Goal: Obtain resource: Obtain resource

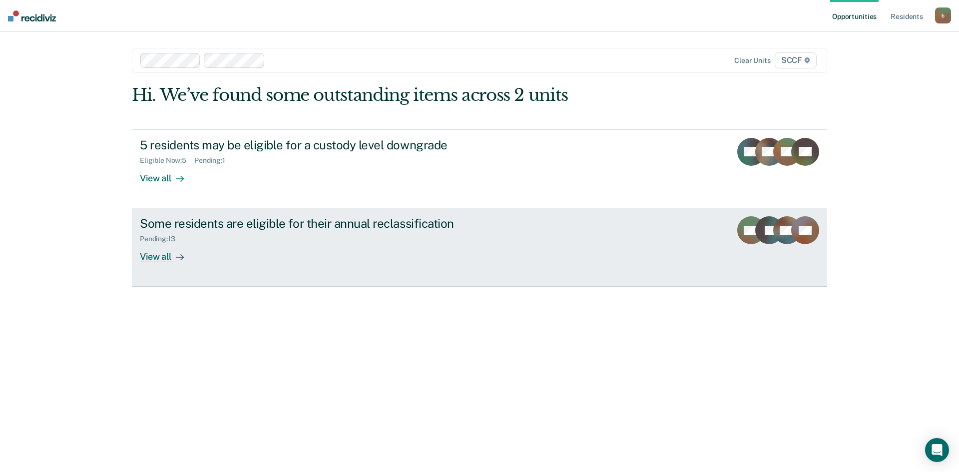
click at [157, 257] on div "View all" at bounding box center [168, 252] width 56 height 19
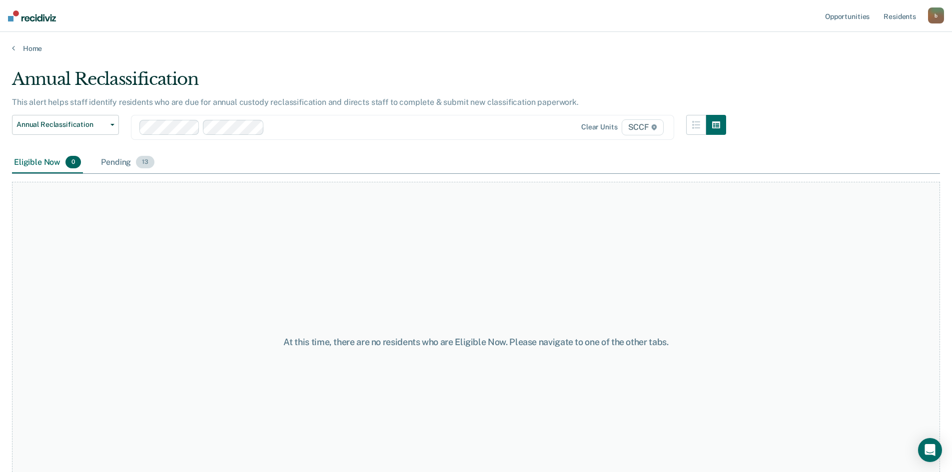
click at [117, 159] on div "Pending 13" at bounding box center [127, 163] width 57 height 22
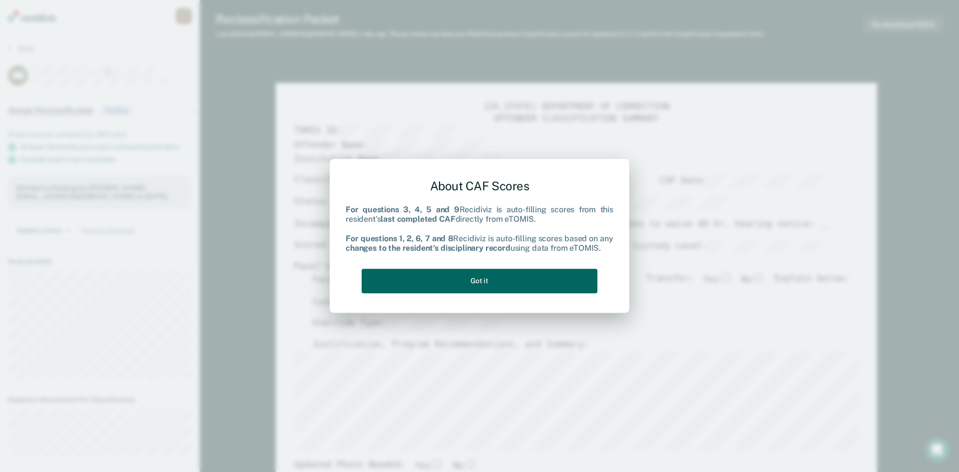
click at [469, 278] on button "Got it" at bounding box center [480, 281] width 236 height 24
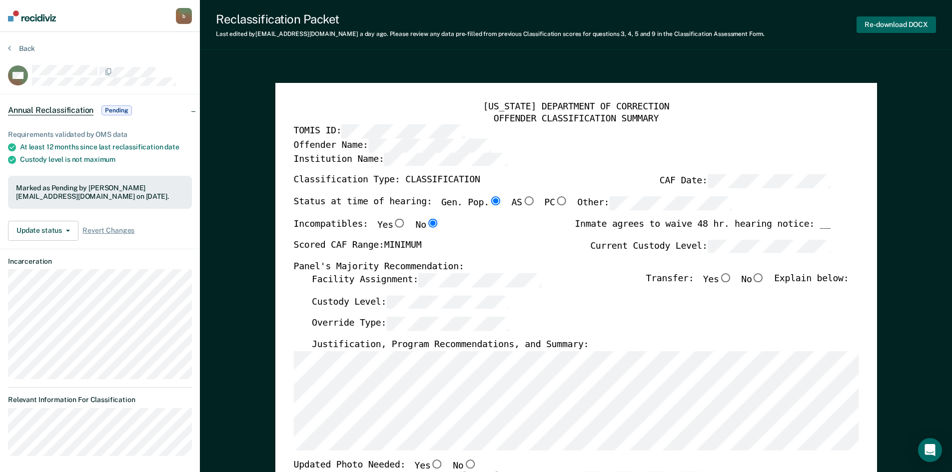
click at [899, 25] on button "Re-download DOCX" at bounding box center [895, 24] width 79 height 16
click at [21, 46] on button "Back" at bounding box center [21, 48] width 27 height 9
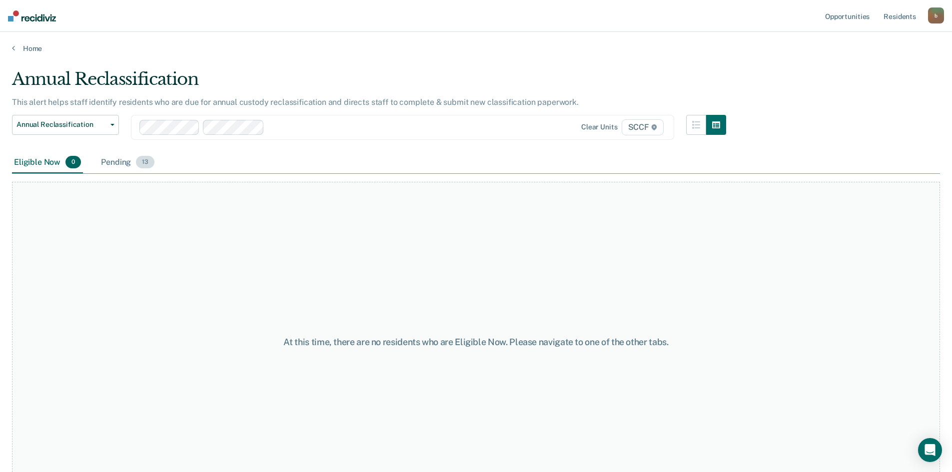
click at [121, 162] on div "Pending 13" at bounding box center [127, 163] width 57 height 22
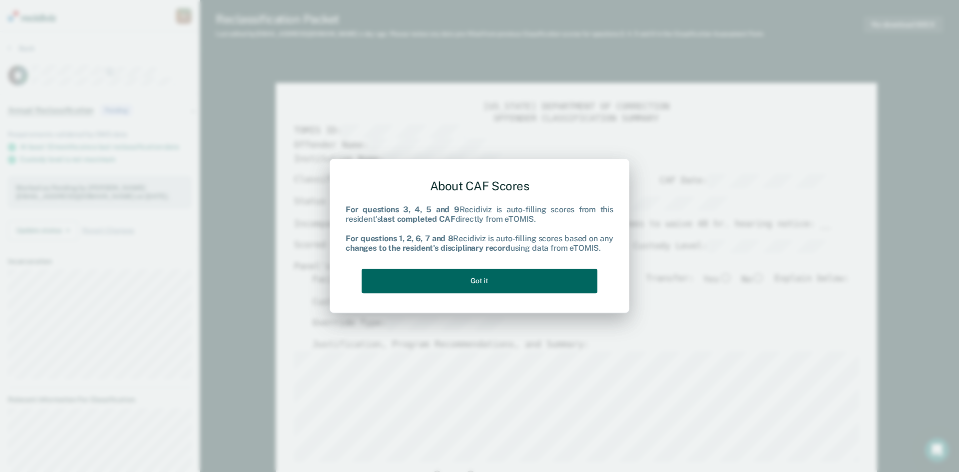
click at [494, 284] on button "Got it" at bounding box center [480, 281] width 236 height 24
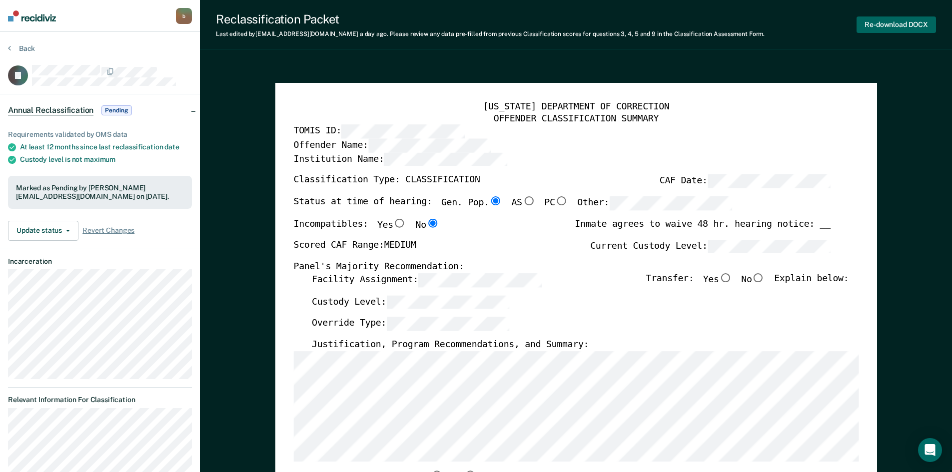
click at [887, 25] on button "Re-download DOCX" at bounding box center [895, 24] width 79 height 16
click at [11, 46] on button "Back" at bounding box center [21, 48] width 27 height 9
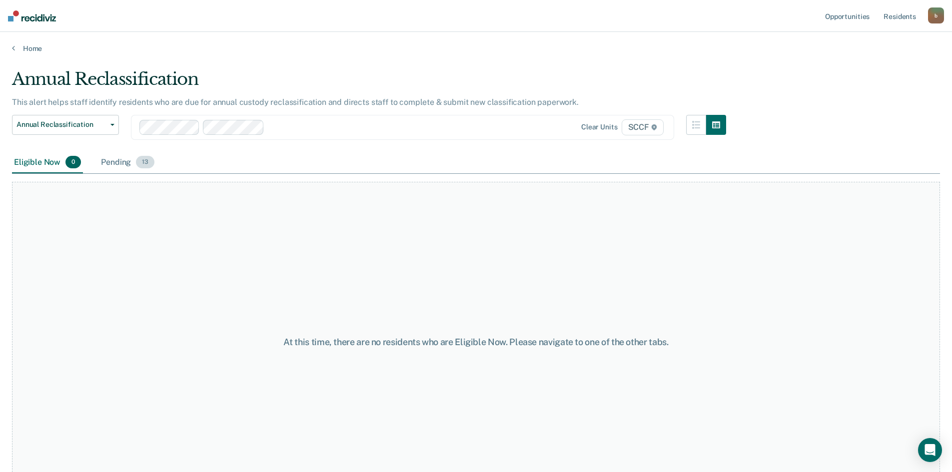
click at [117, 160] on div "Pending 13" at bounding box center [127, 163] width 57 height 22
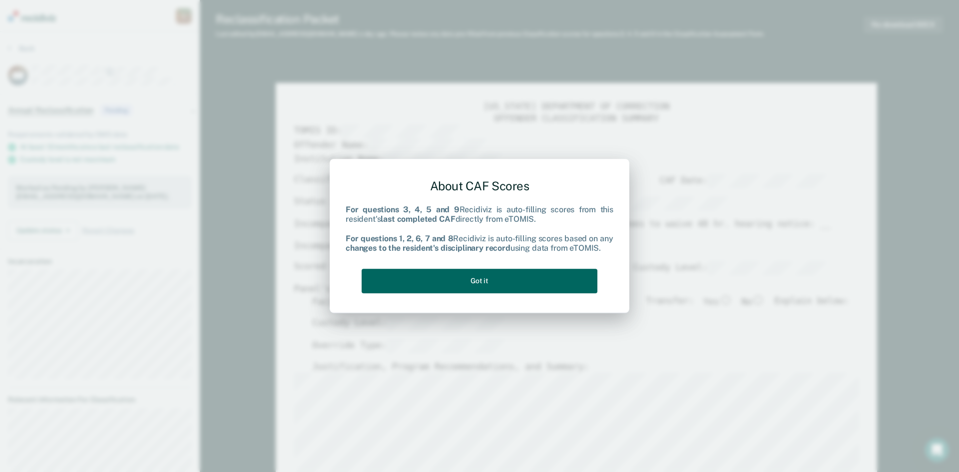
click at [477, 278] on button "Got it" at bounding box center [480, 281] width 236 height 24
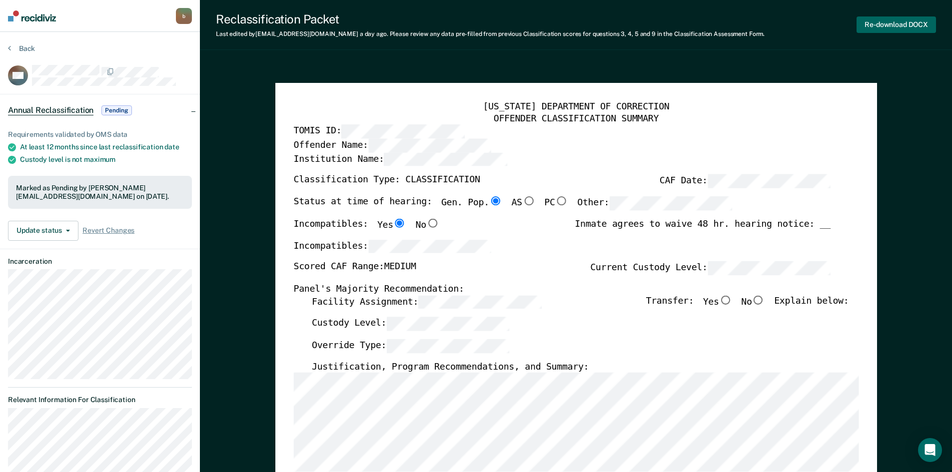
click at [899, 26] on button "Re-download DOCX" at bounding box center [895, 24] width 79 height 16
click at [764, 297] on input "No" at bounding box center [757, 299] width 13 height 9
type textarea "x"
radio input "true"
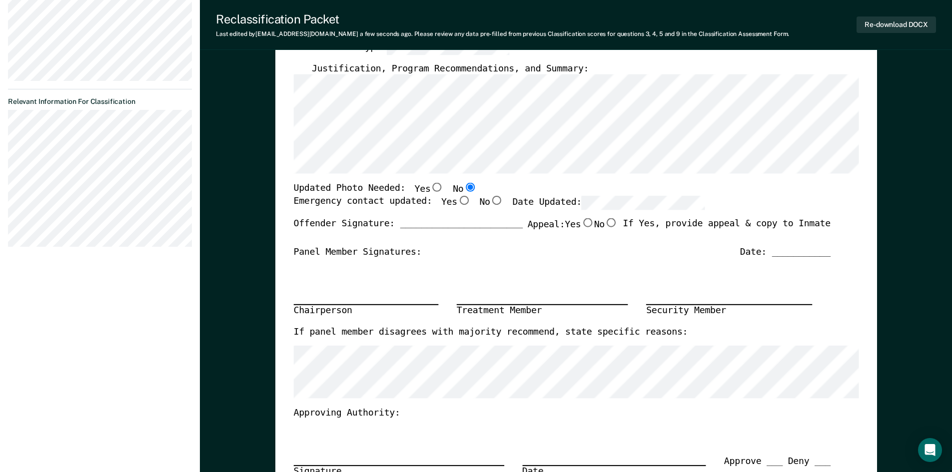
scroll to position [300, 0]
click at [457, 196] on input "Yes" at bounding box center [463, 198] width 13 height 9
type textarea "x"
radio input "true"
click at [457, 197] on input "Yes" at bounding box center [463, 198] width 13 height 9
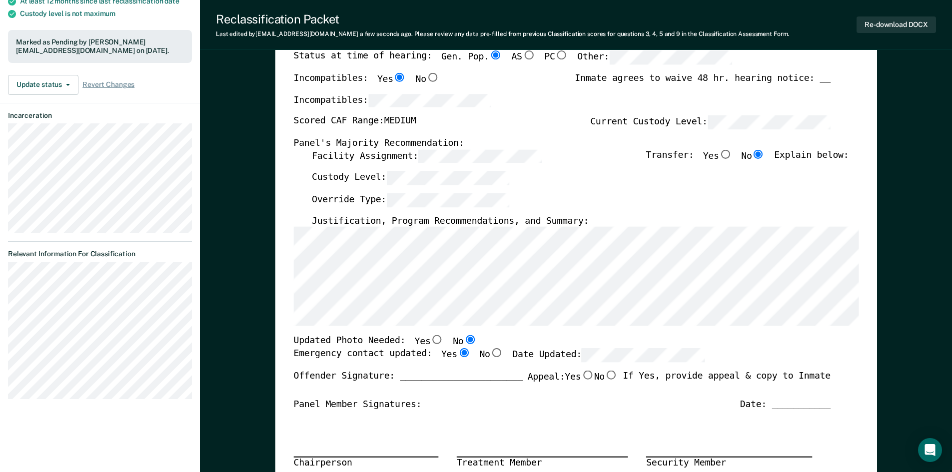
scroll to position [0, 0]
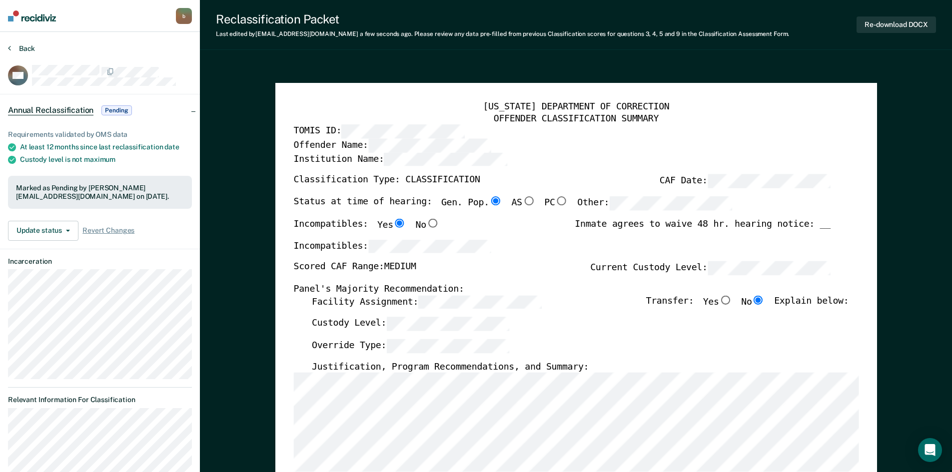
click at [11, 47] on button "Back" at bounding box center [21, 48] width 27 height 9
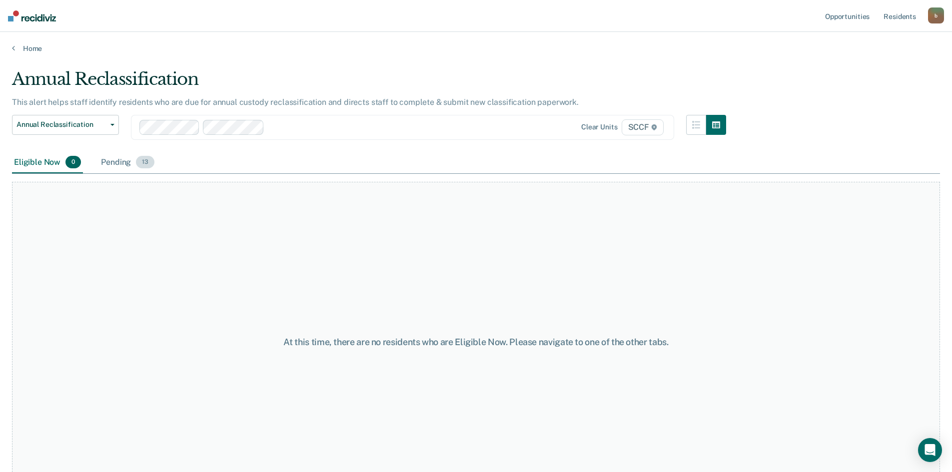
click at [119, 163] on div "Pending 13" at bounding box center [127, 163] width 57 height 22
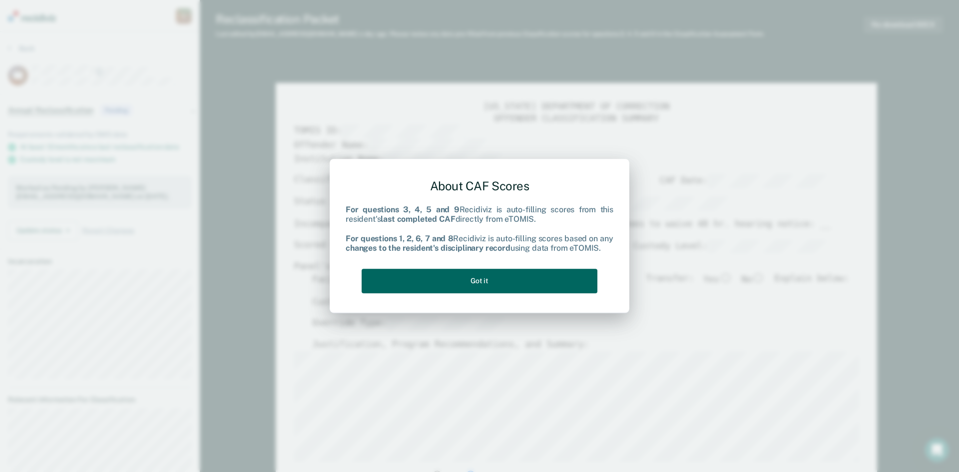
click at [475, 283] on button "Got it" at bounding box center [480, 281] width 236 height 24
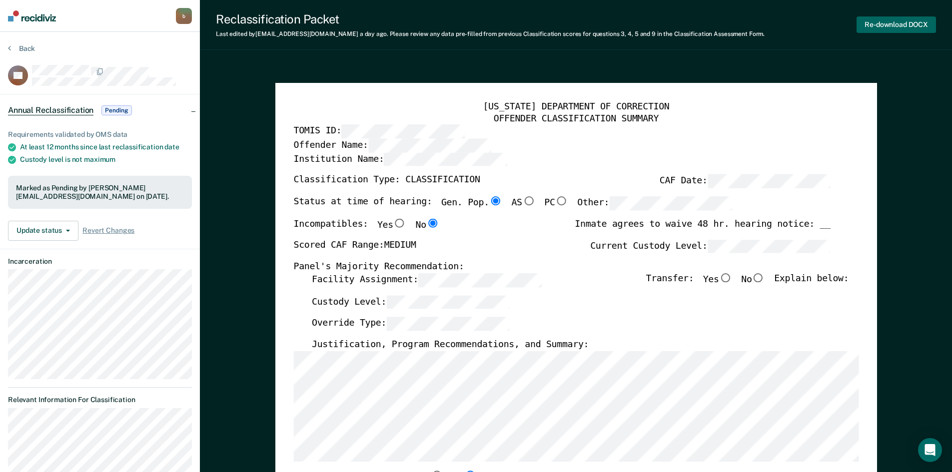
click at [905, 22] on button "Re-download DOCX" at bounding box center [895, 24] width 79 height 16
click at [12, 44] on button "Back" at bounding box center [21, 48] width 27 height 9
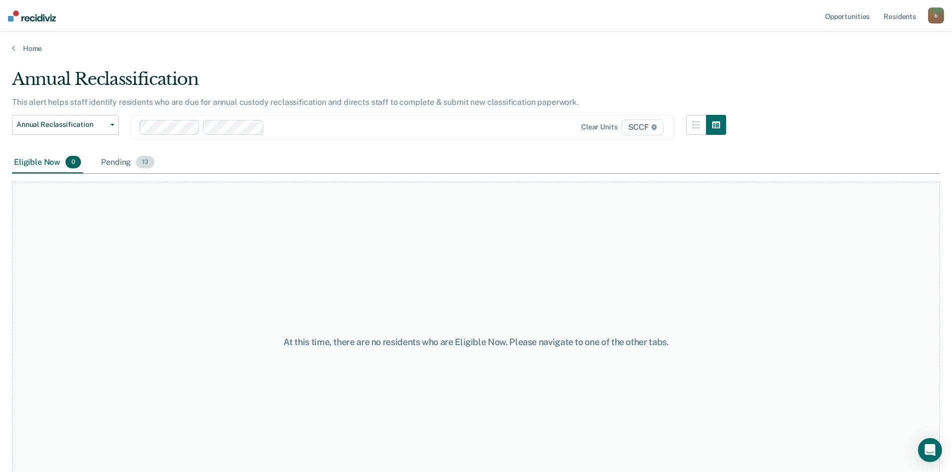
click at [113, 163] on div "Pending 13" at bounding box center [127, 163] width 57 height 22
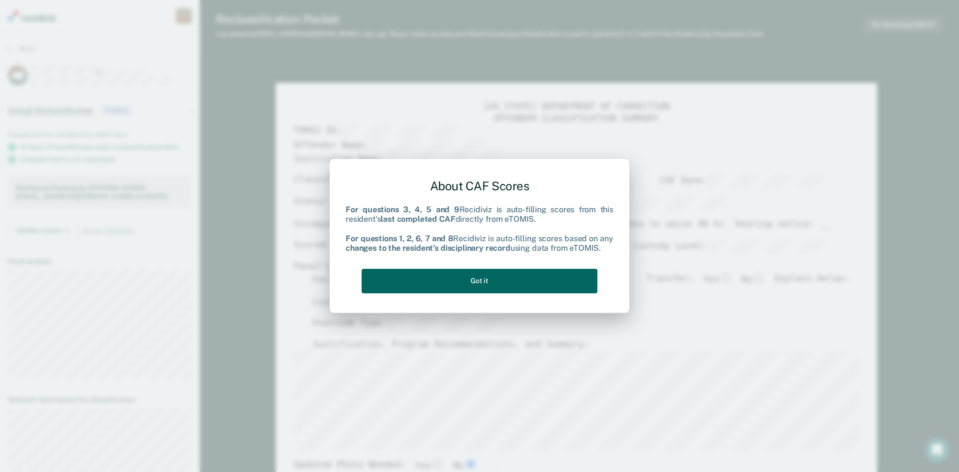
click at [483, 279] on button "Got it" at bounding box center [480, 281] width 236 height 24
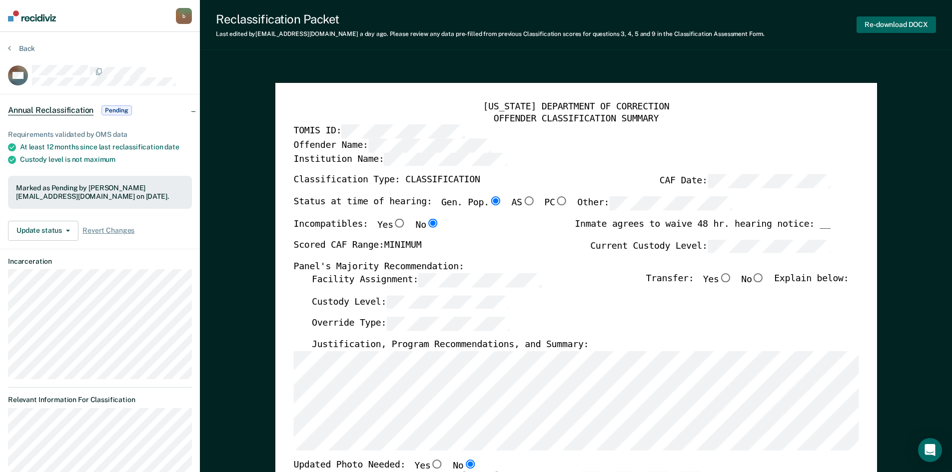
click at [899, 25] on button "Re-download DOCX" at bounding box center [895, 24] width 79 height 16
click at [804, 29] on div "Reclassification Packet Last edited by [PERSON_NAME][EMAIL_ADDRESS][DOMAIN_NAME…" at bounding box center [576, 25] width 752 height 50
click at [12, 46] on button "Back" at bounding box center [21, 48] width 27 height 9
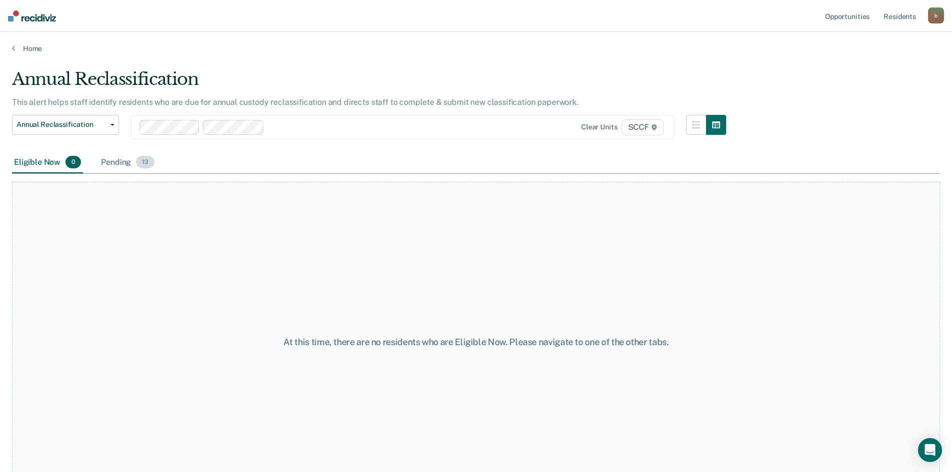
click at [119, 164] on div "Pending 13" at bounding box center [127, 163] width 57 height 22
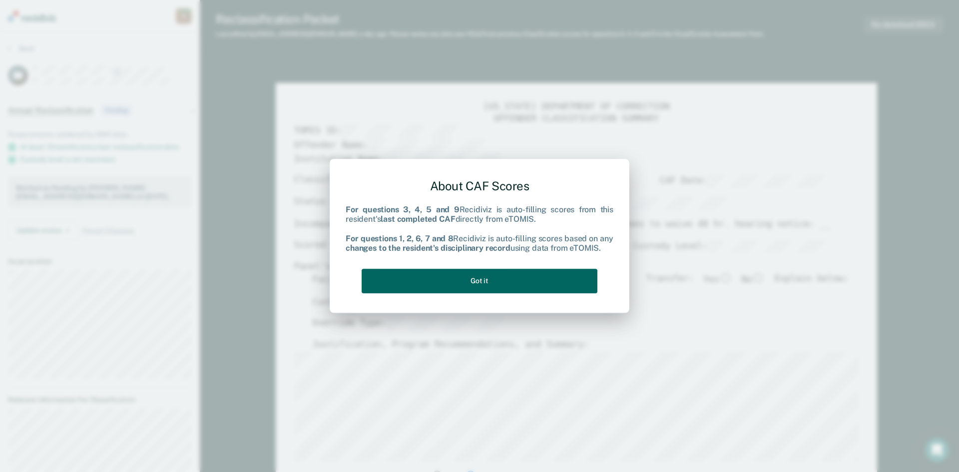
click at [493, 283] on button "Got it" at bounding box center [480, 281] width 236 height 24
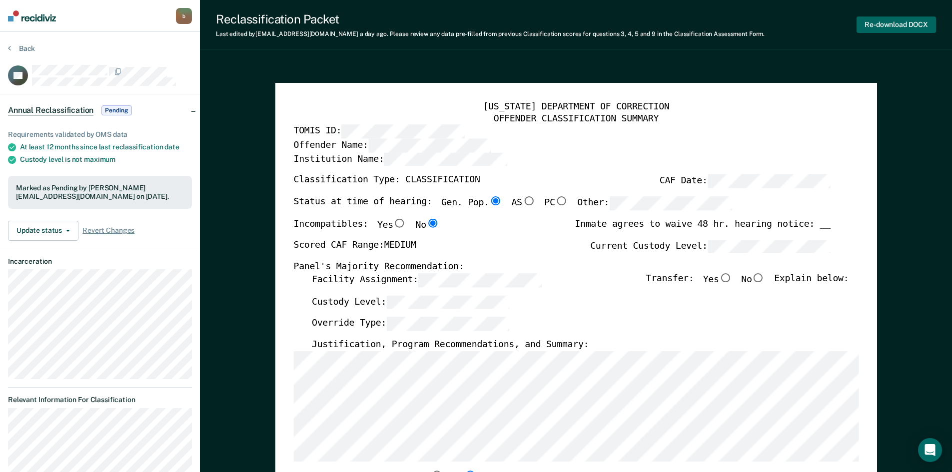
click at [908, 22] on button "Re-download DOCX" at bounding box center [895, 24] width 79 height 16
click at [19, 48] on button "Back" at bounding box center [21, 48] width 27 height 9
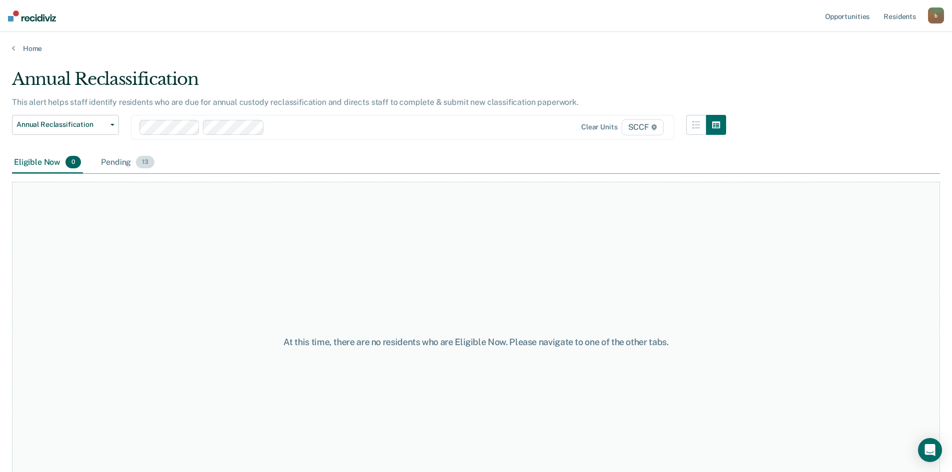
click at [117, 164] on div "Pending 13" at bounding box center [127, 163] width 57 height 22
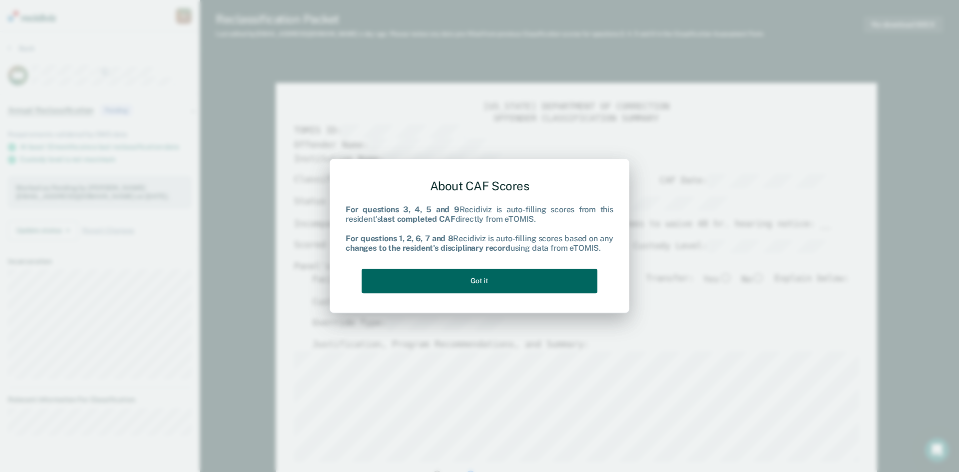
click at [517, 276] on button "Got it" at bounding box center [480, 281] width 236 height 24
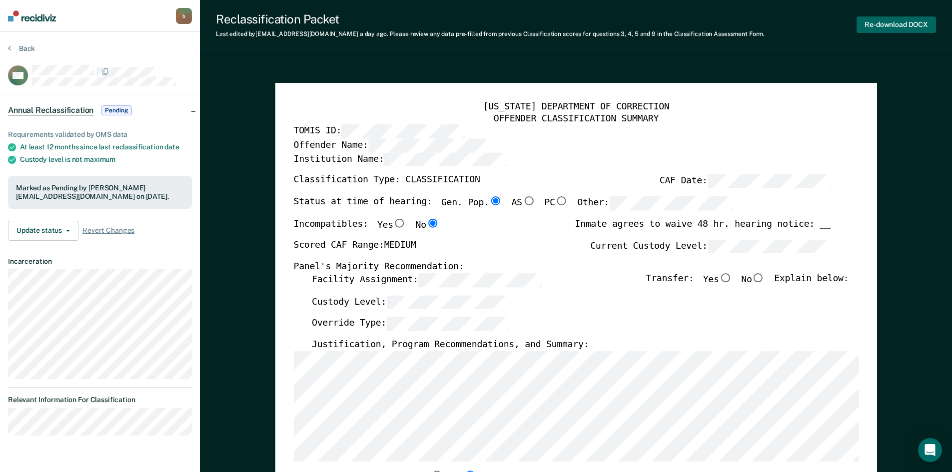
click at [893, 25] on button "Re-download DOCX" at bounding box center [895, 24] width 79 height 16
click at [9, 48] on icon at bounding box center [9, 48] width 3 height 8
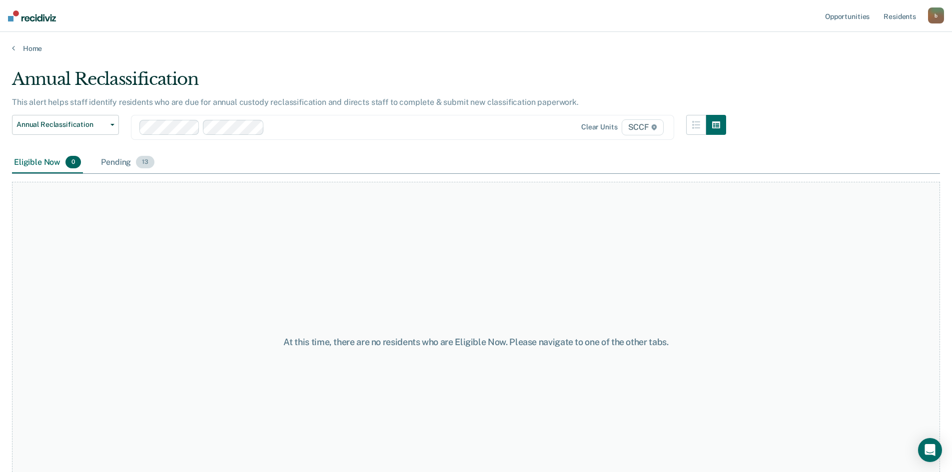
click at [113, 162] on div "Pending 13" at bounding box center [127, 163] width 57 height 22
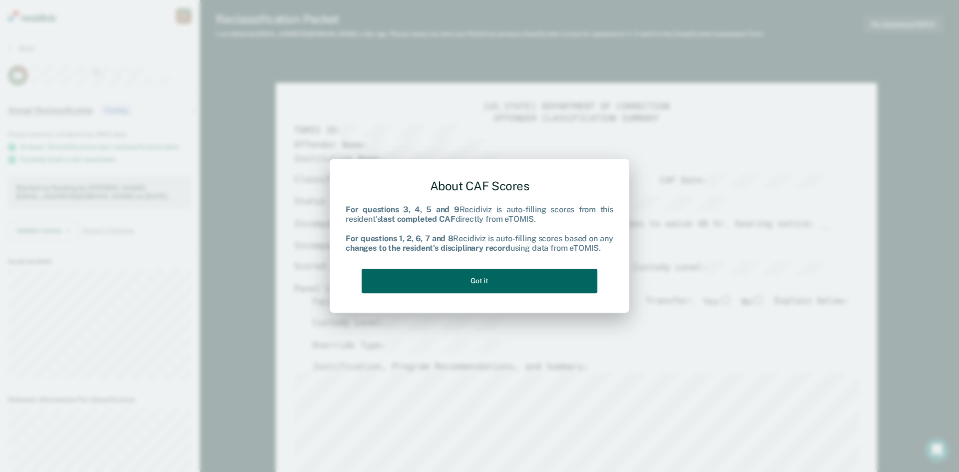
click at [521, 278] on button "Got it" at bounding box center [480, 281] width 236 height 24
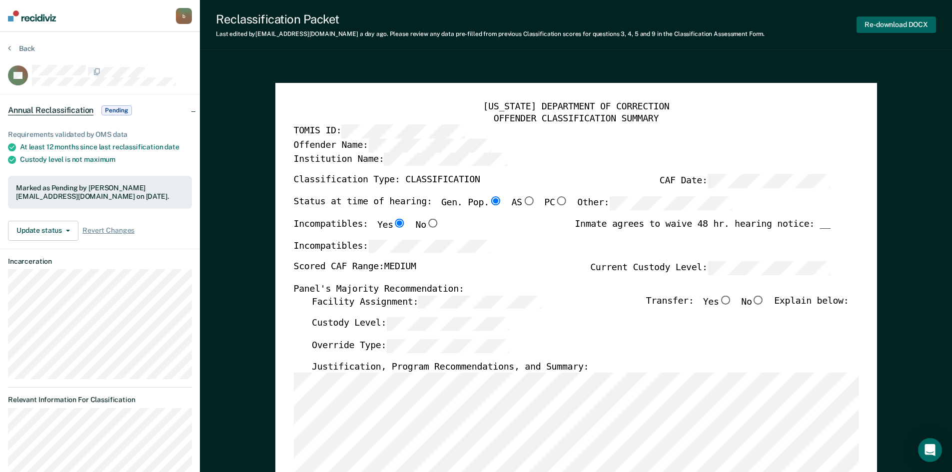
click at [885, 23] on button "Re-download DOCX" at bounding box center [895, 24] width 79 height 16
click at [8, 45] on icon at bounding box center [9, 48] width 3 height 8
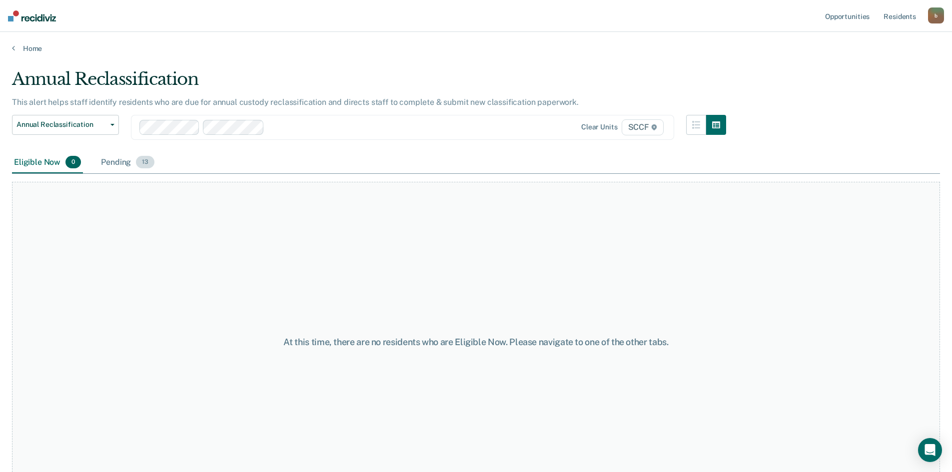
click at [123, 159] on div "Pending 13" at bounding box center [127, 163] width 57 height 22
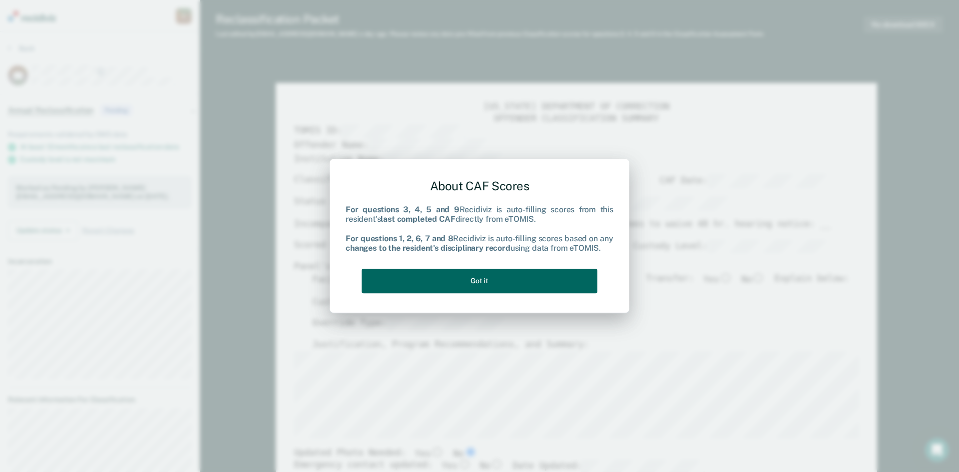
click at [493, 277] on button "Got it" at bounding box center [480, 281] width 236 height 24
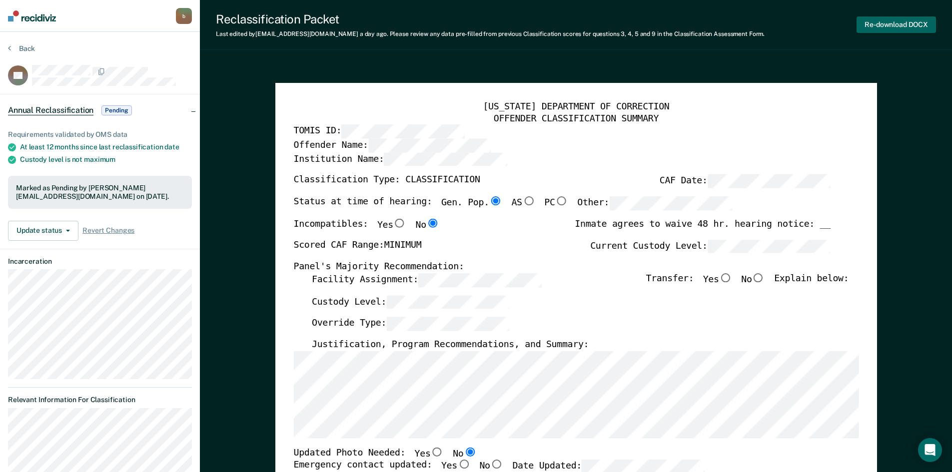
click at [902, 24] on button "Re-download DOCX" at bounding box center [895, 24] width 79 height 16
click at [16, 45] on button "Back" at bounding box center [21, 48] width 27 height 9
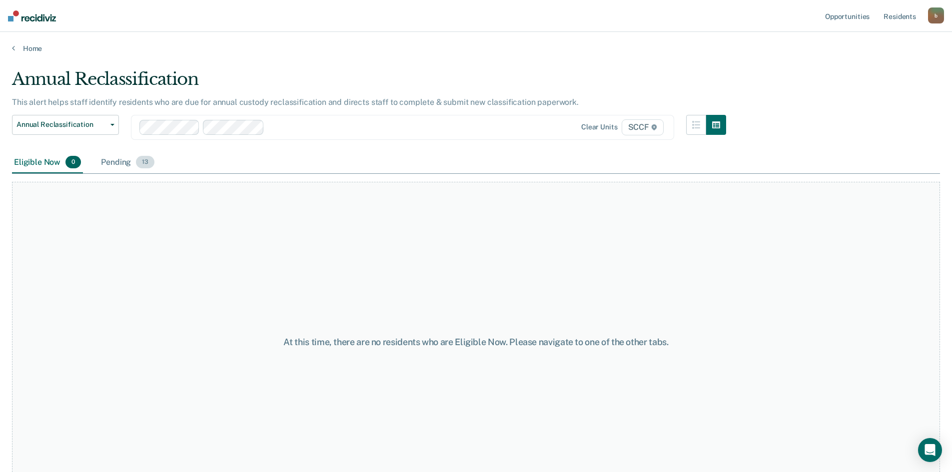
click at [116, 157] on div "Pending 13" at bounding box center [127, 163] width 57 height 22
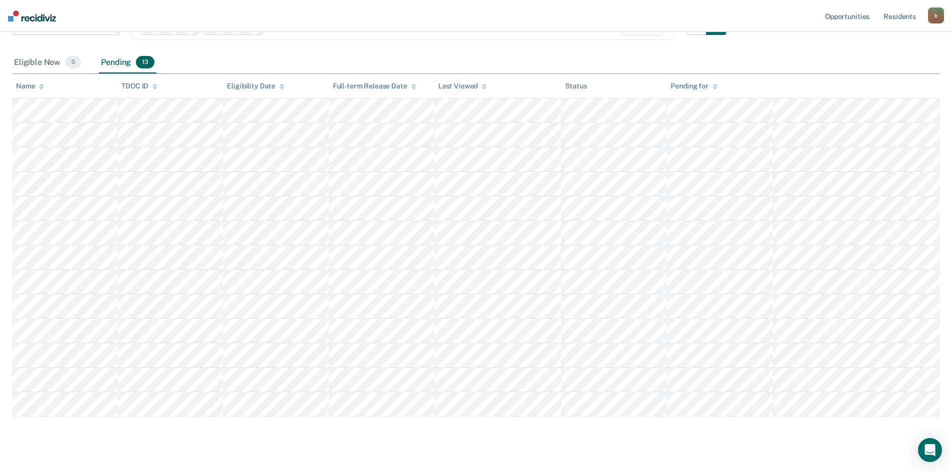
scroll to position [116, 0]
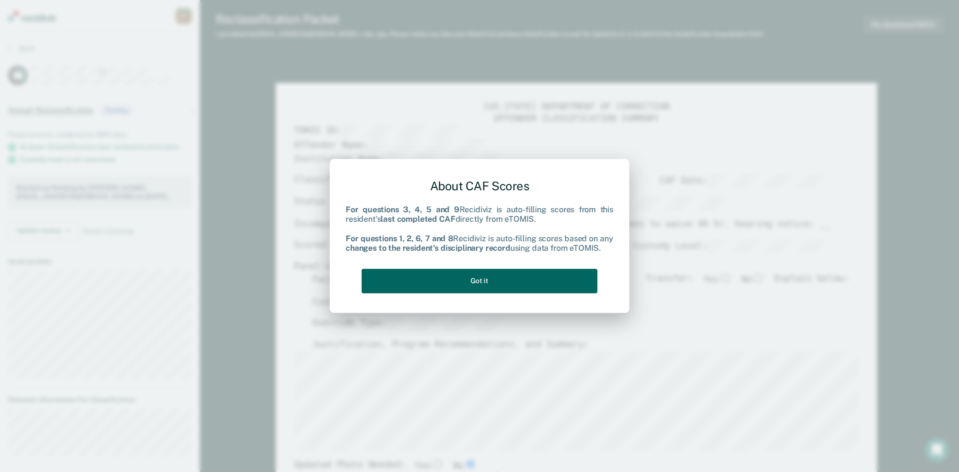
click at [487, 282] on button "Got it" at bounding box center [480, 281] width 236 height 24
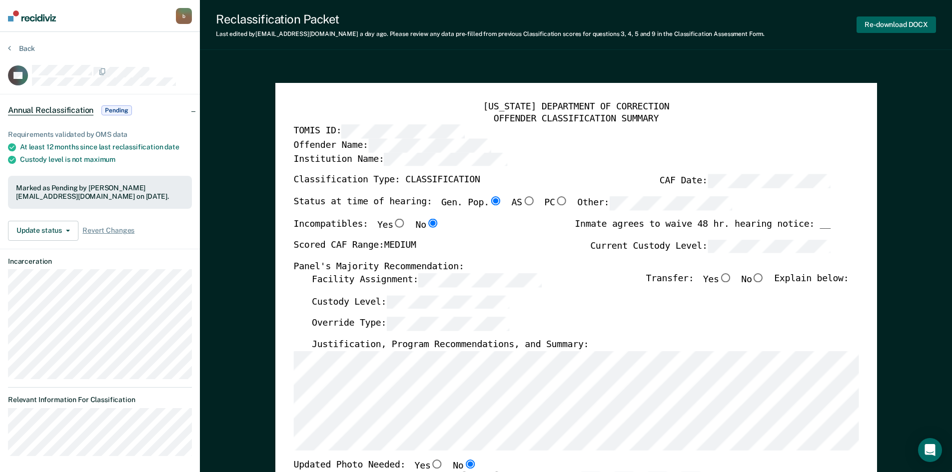
click at [899, 24] on button "Re-download DOCX" at bounding box center [895, 24] width 79 height 16
click at [14, 45] on button "Back" at bounding box center [21, 48] width 27 height 9
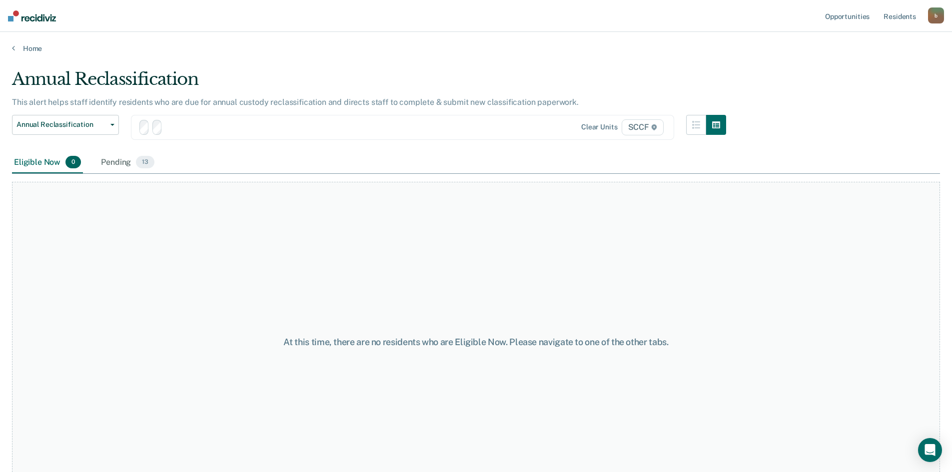
scroll to position [30, 0]
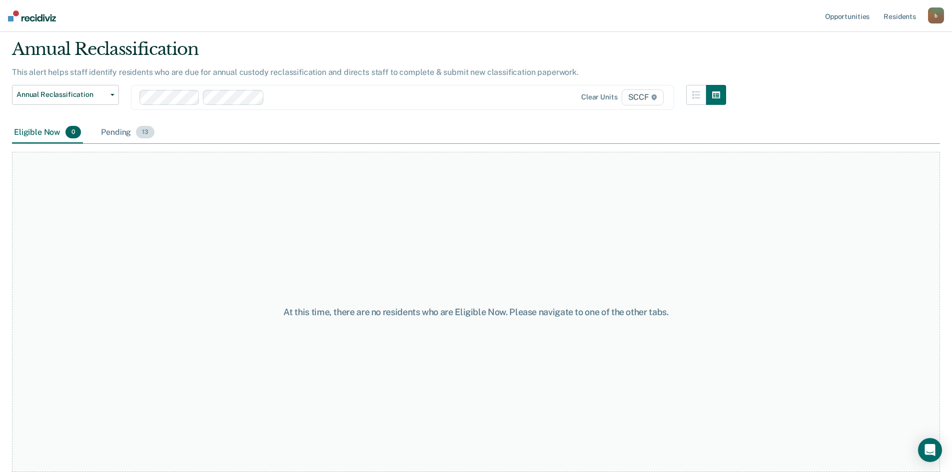
click at [116, 128] on div "Pending 13" at bounding box center [127, 133] width 57 height 22
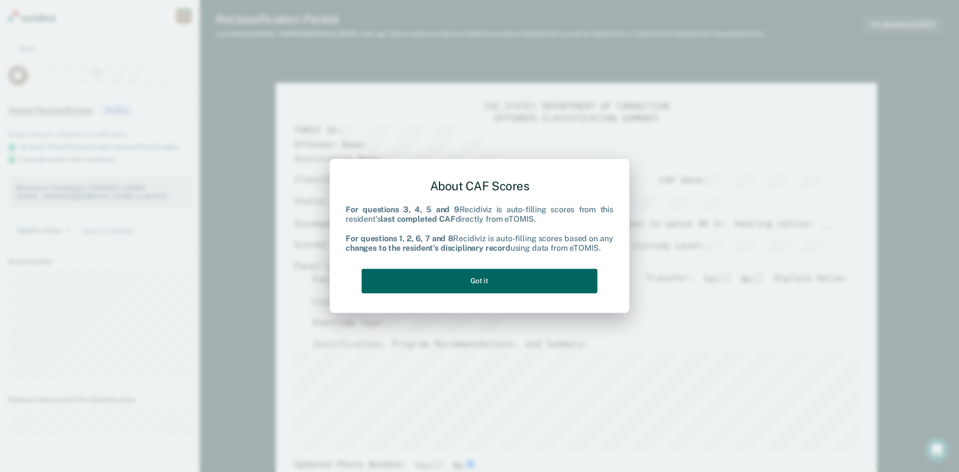
click at [498, 277] on button "Got it" at bounding box center [480, 281] width 236 height 24
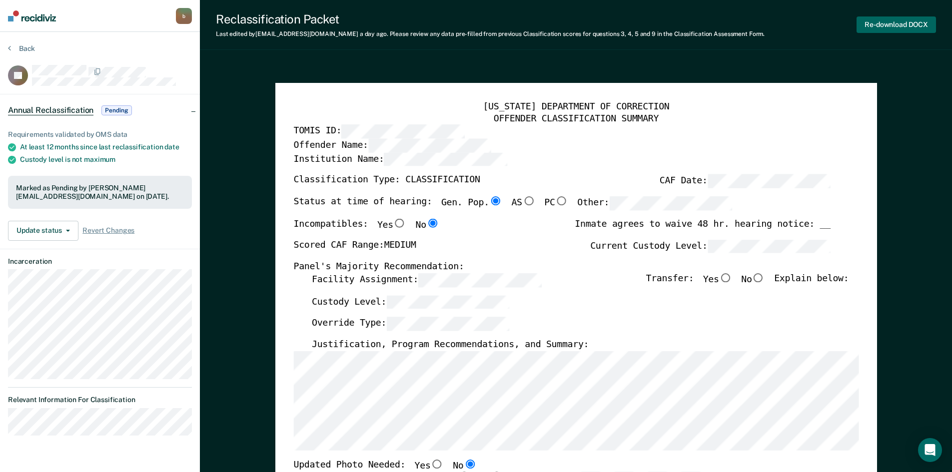
click at [892, 27] on button "Re-download DOCX" at bounding box center [895, 24] width 79 height 16
click at [11, 47] on button "Back" at bounding box center [21, 48] width 27 height 9
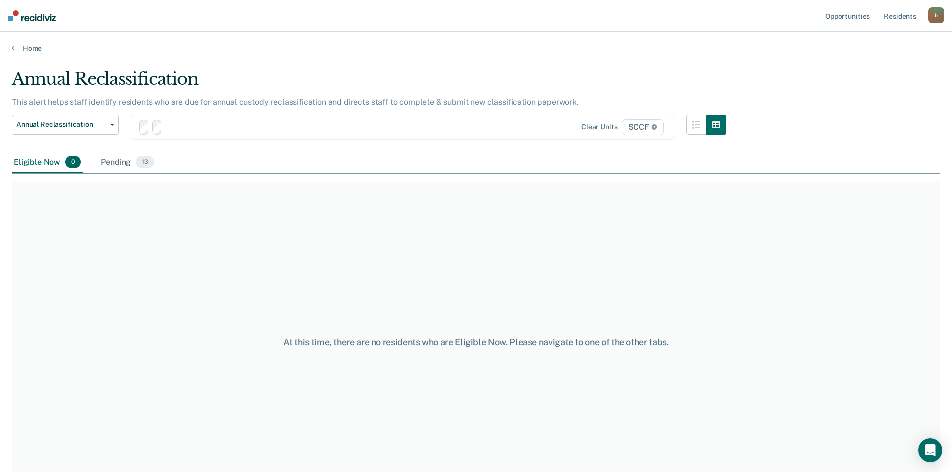
scroll to position [30, 0]
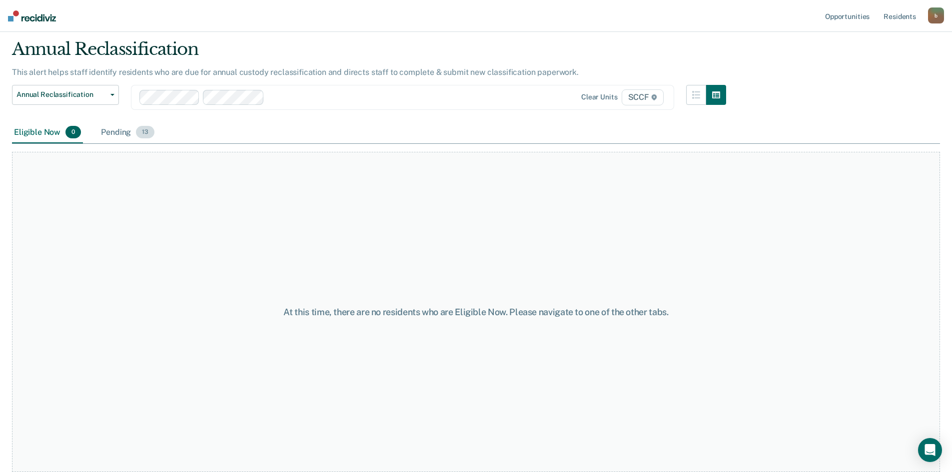
click at [119, 131] on div "Pending 13" at bounding box center [127, 133] width 57 height 22
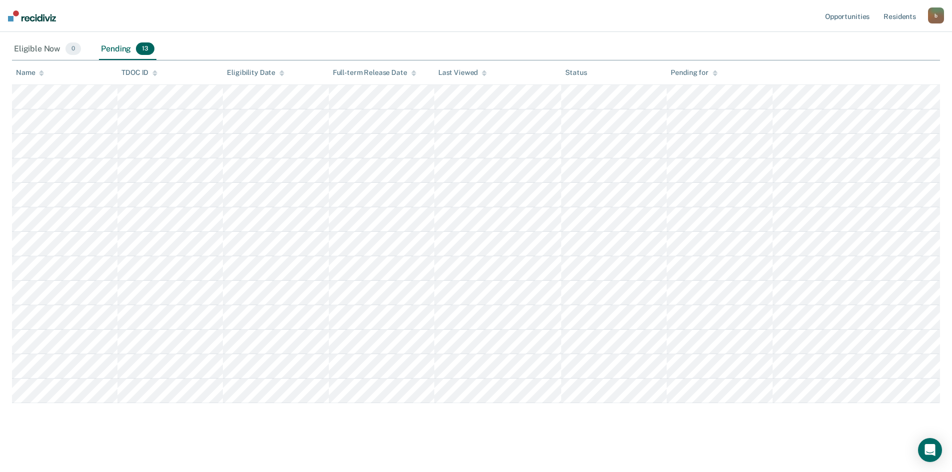
scroll to position [116, 0]
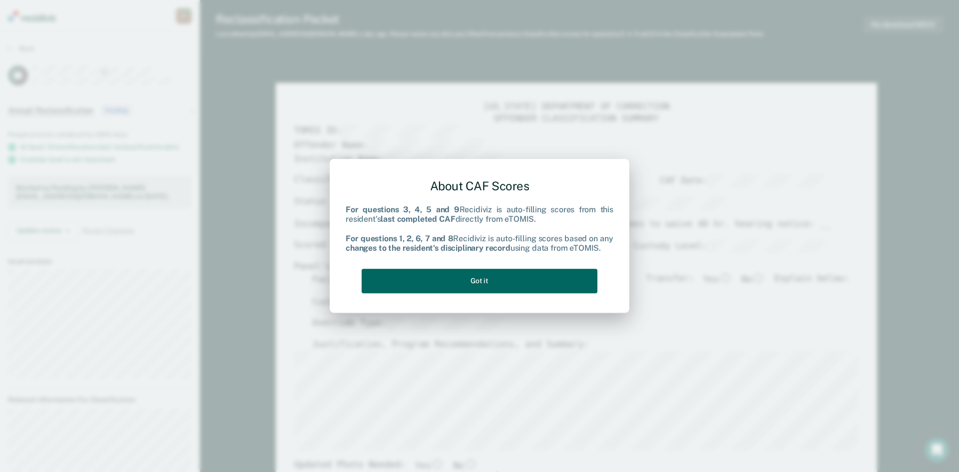
click at [507, 285] on button "Got it" at bounding box center [480, 281] width 236 height 24
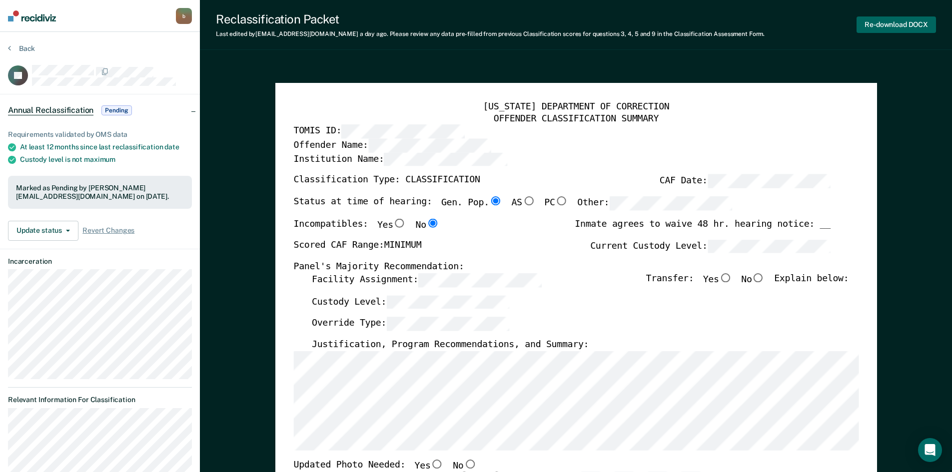
click at [896, 24] on button "Re-download DOCX" at bounding box center [895, 24] width 79 height 16
click at [19, 48] on button "Back" at bounding box center [21, 48] width 27 height 9
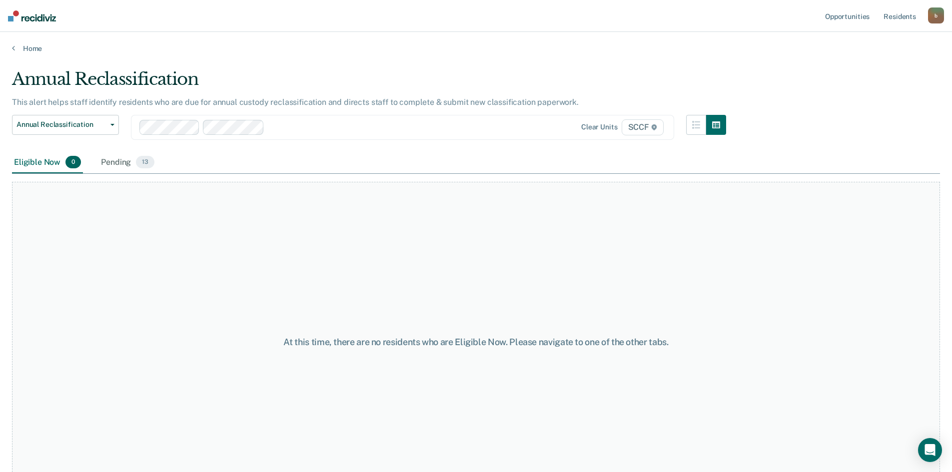
scroll to position [30, 0]
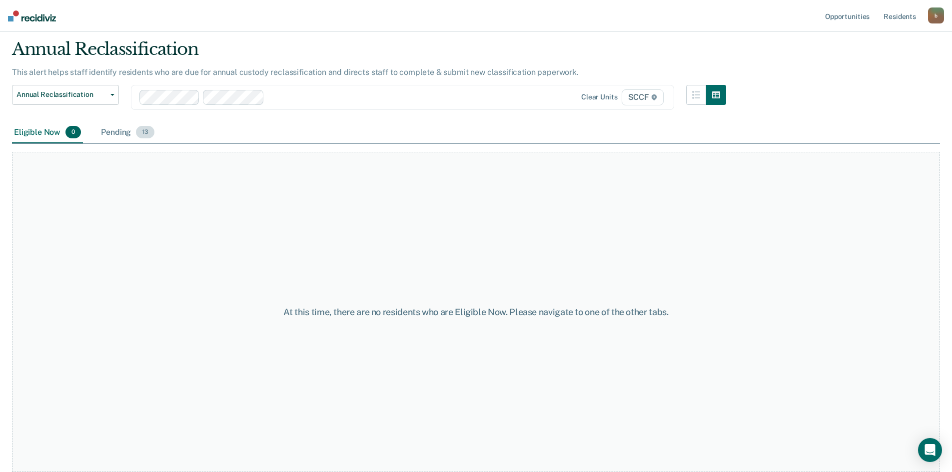
click at [122, 130] on div "Pending 13" at bounding box center [127, 133] width 57 height 22
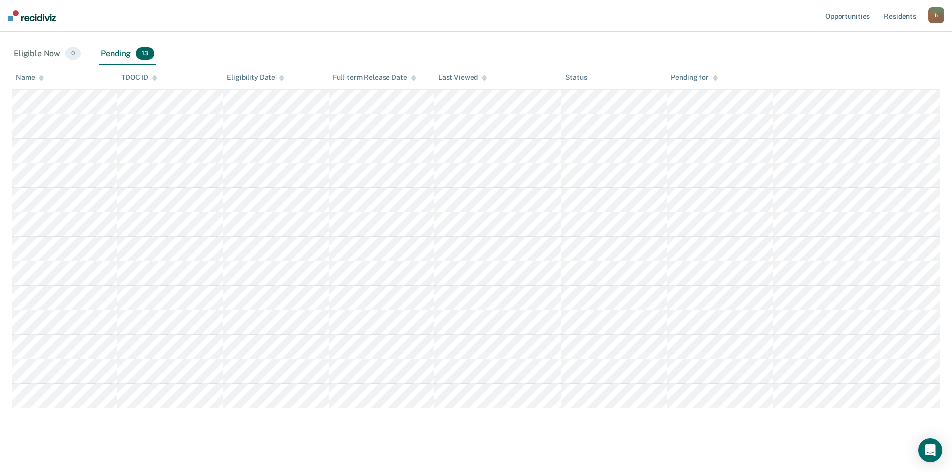
scroll to position [116, 0]
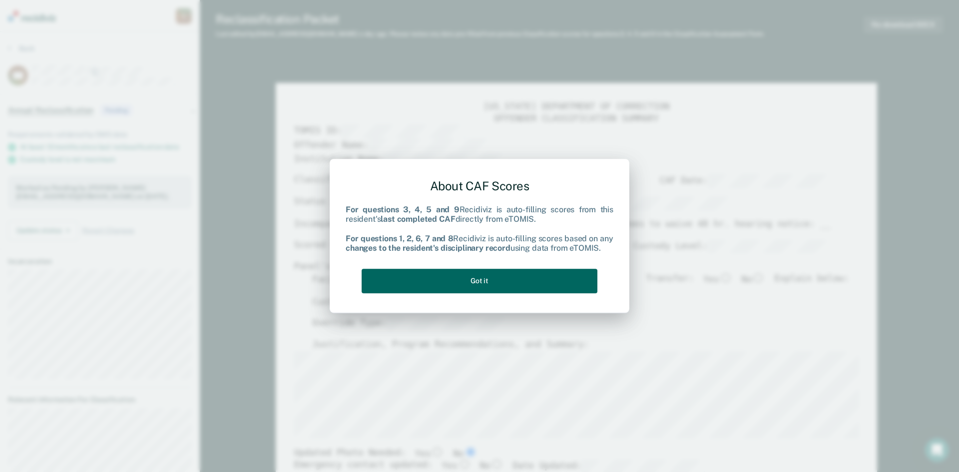
click at [468, 283] on button "Got it" at bounding box center [480, 281] width 236 height 24
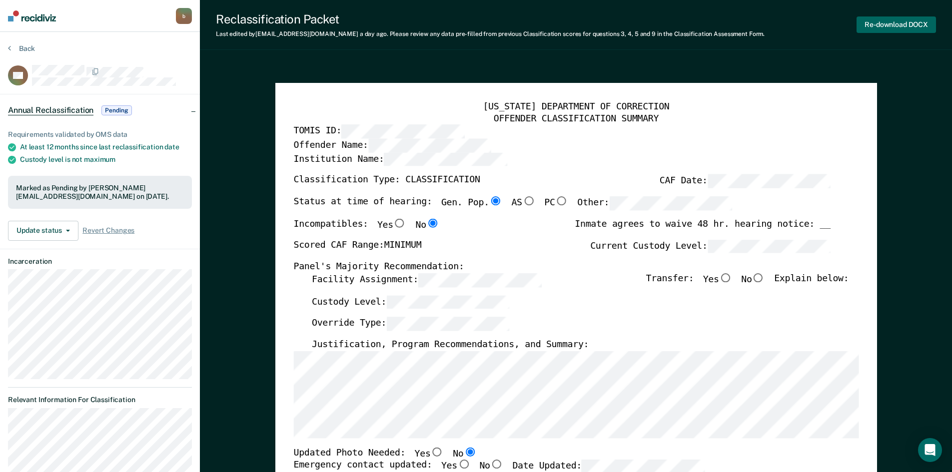
click at [898, 20] on button "Re-download DOCX" at bounding box center [895, 24] width 79 height 16
type textarea "x"
click at [11, 47] on button "Back" at bounding box center [21, 48] width 27 height 9
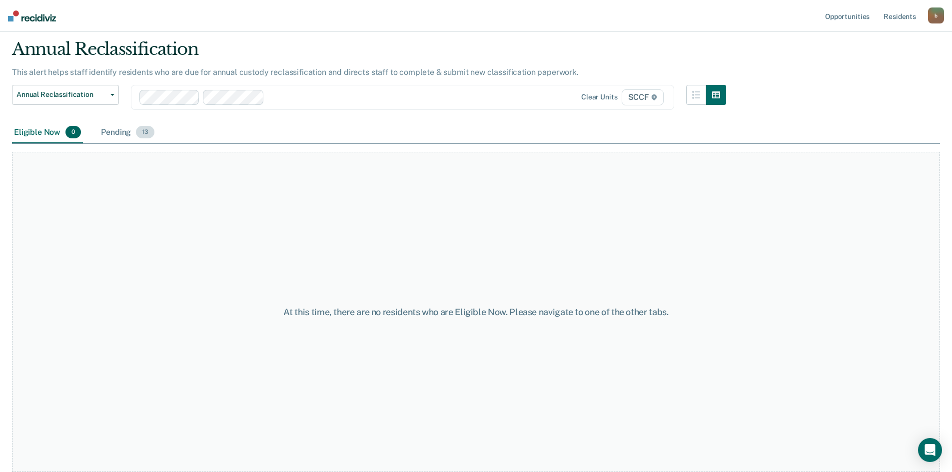
click at [116, 132] on div "Pending 13" at bounding box center [127, 133] width 57 height 22
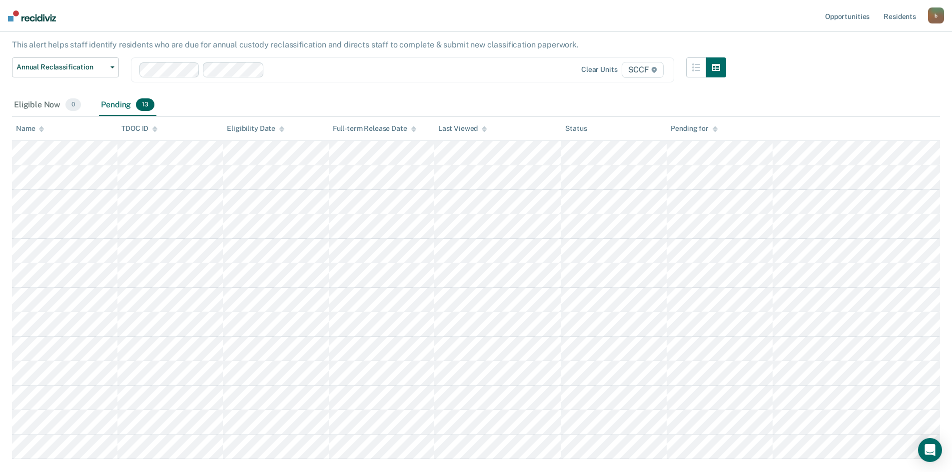
scroll to position [100, 0]
